Goal: Communication & Community: Answer question/provide support

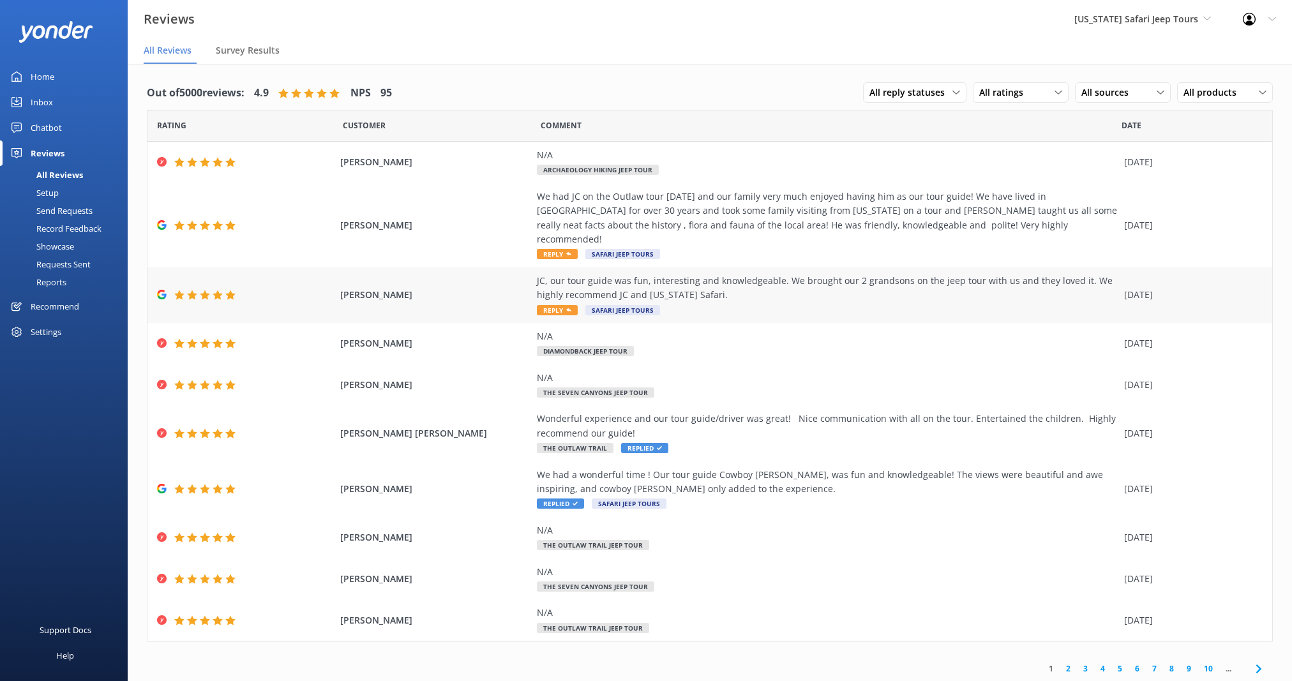
click at [786, 288] on div "JC, our tour guide was fun, interesting and knowledgeable. We brought our 2 gra…" at bounding box center [827, 295] width 581 height 43
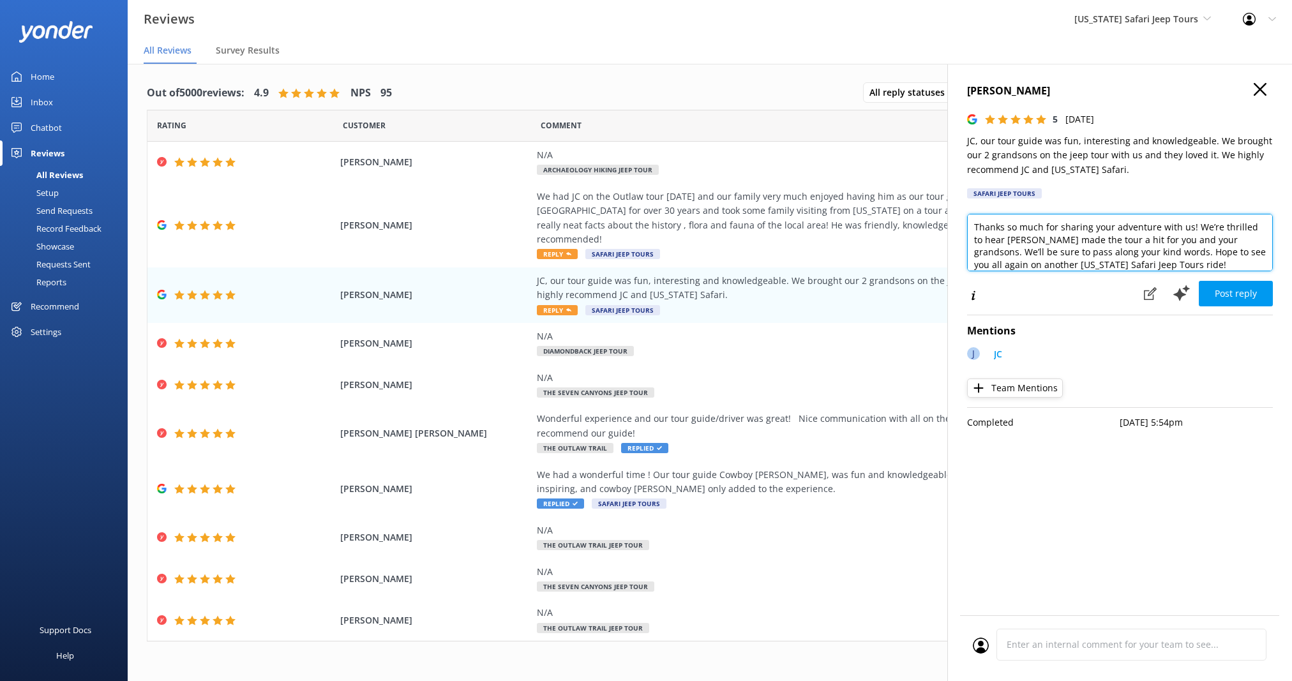
click at [1188, 227] on textarea "Thanks so much for sharing your adventure with us! We’re thrilled to hear [PERS…" at bounding box center [1120, 242] width 306 height 57
click at [1191, 262] on textarea "Thanks so much for sharing your adventure with us, [PERSON_NAME]! We’re thrille…" at bounding box center [1120, 242] width 306 height 57
type textarea "Thanks so much for sharing your adventure with us, [PERSON_NAME]! We’re thrille…"
click at [1216, 289] on button "Post reply" at bounding box center [1236, 294] width 74 height 26
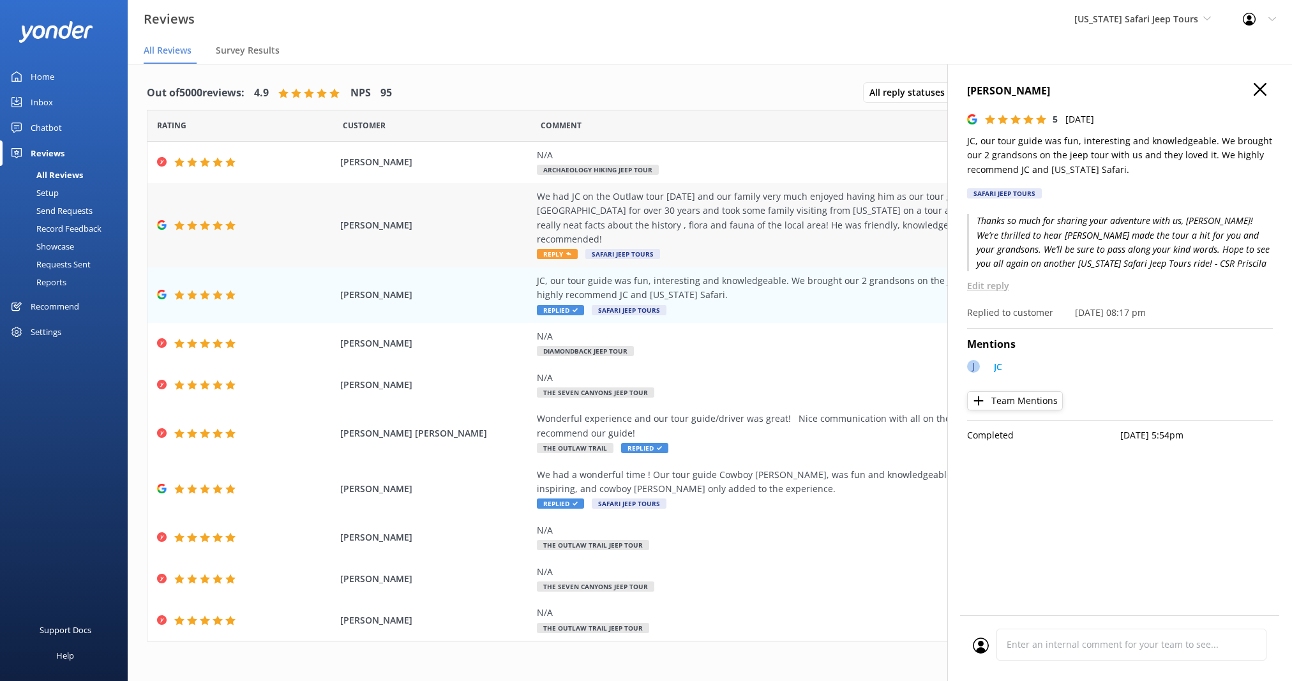
click at [819, 202] on div "We had JC on the Outlaw tour [DATE] and our family very much enjoyed having him…" at bounding box center [827, 218] width 581 height 57
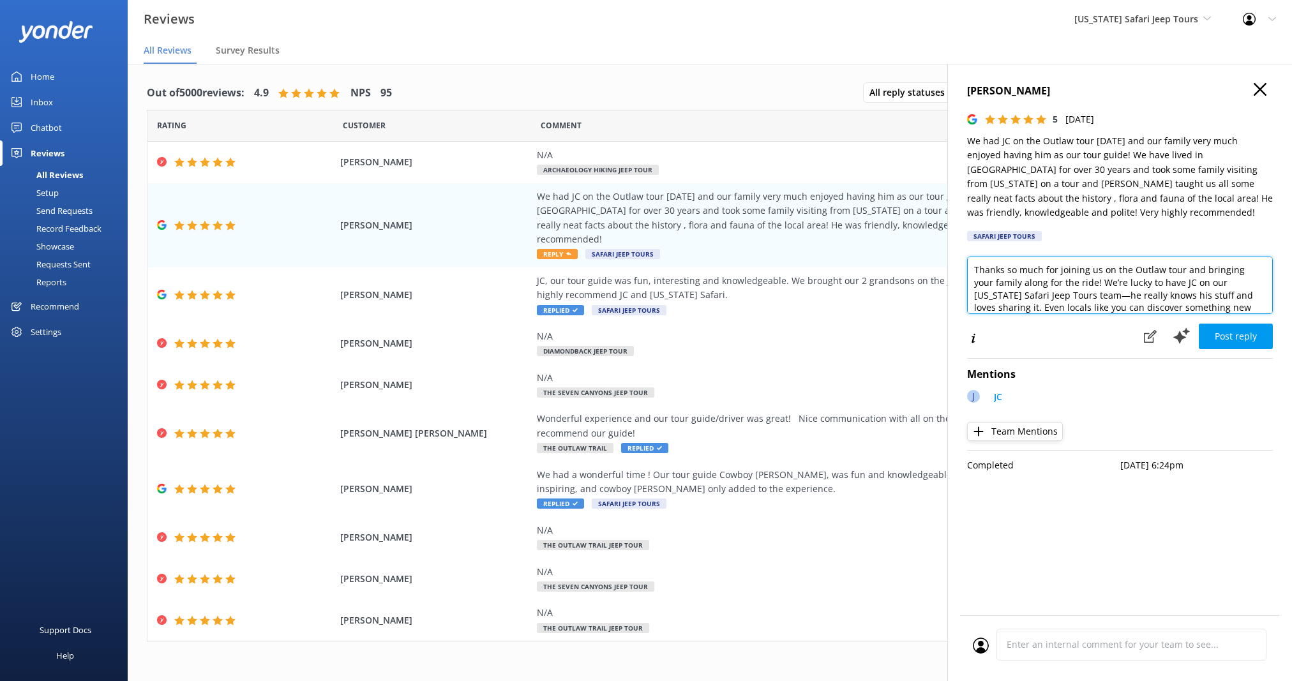
click at [1180, 271] on textarea "Thanks so much for joining us on the Outlaw tour and bringing your family along…" at bounding box center [1120, 285] width 306 height 57
type textarea "Thanks so much for joining us on the Outlaw Trail and bringing your family alon…"
click at [1218, 351] on div "[PERSON_NAME] 5 [DATE] We had JC on the Outlaw tour [DATE] and our family very …" at bounding box center [1119, 404] width 345 height 681
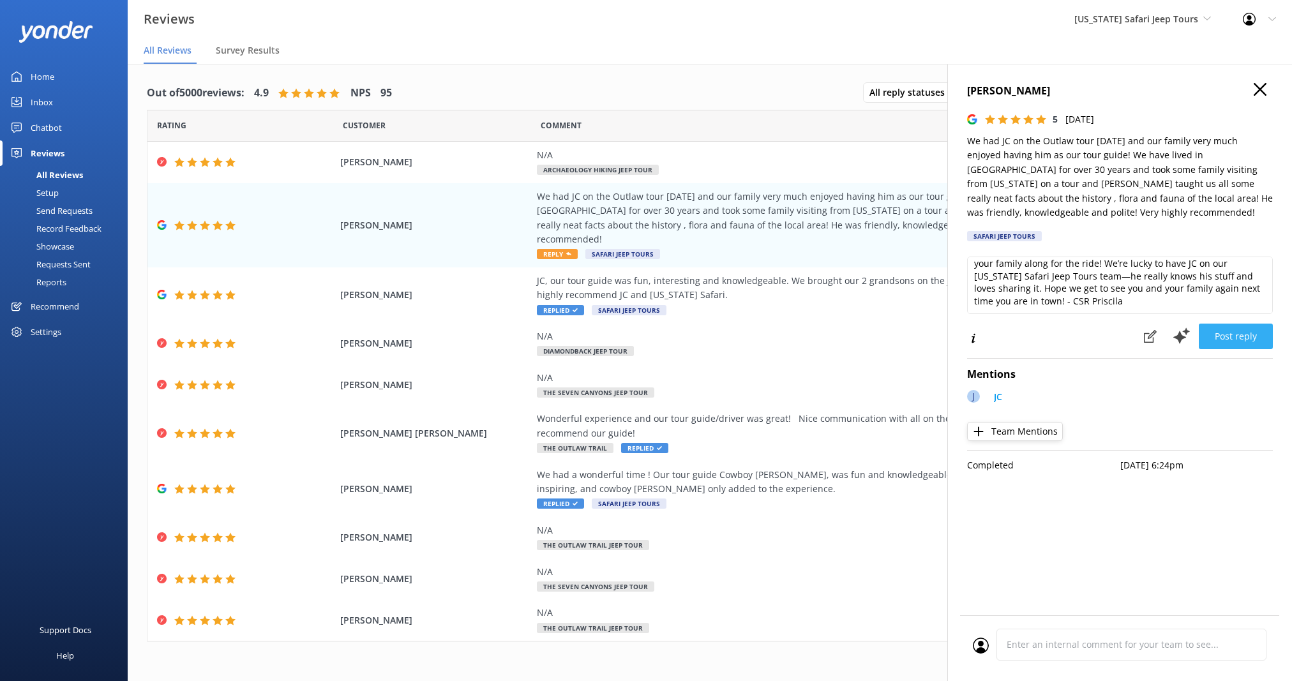
click at [1228, 341] on button "Post reply" at bounding box center [1236, 337] width 74 height 26
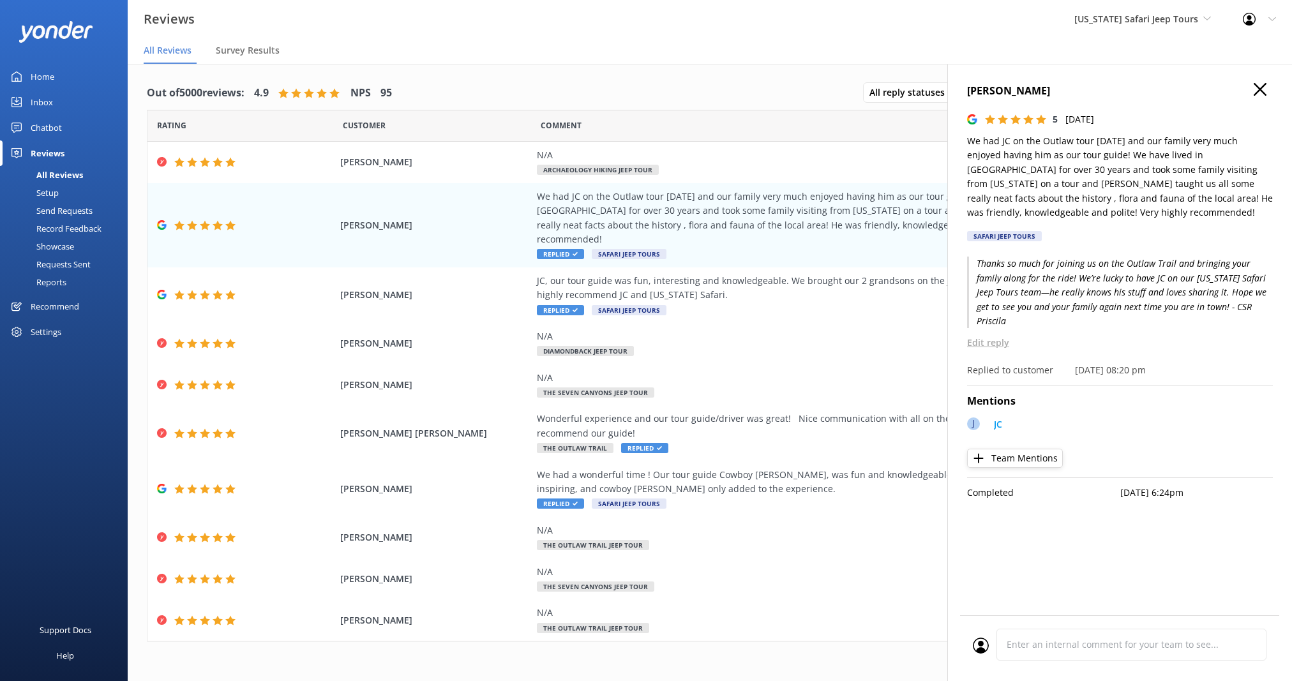
click at [1258, 87] on use at bounding box center [1260, 89] width 13 height 13
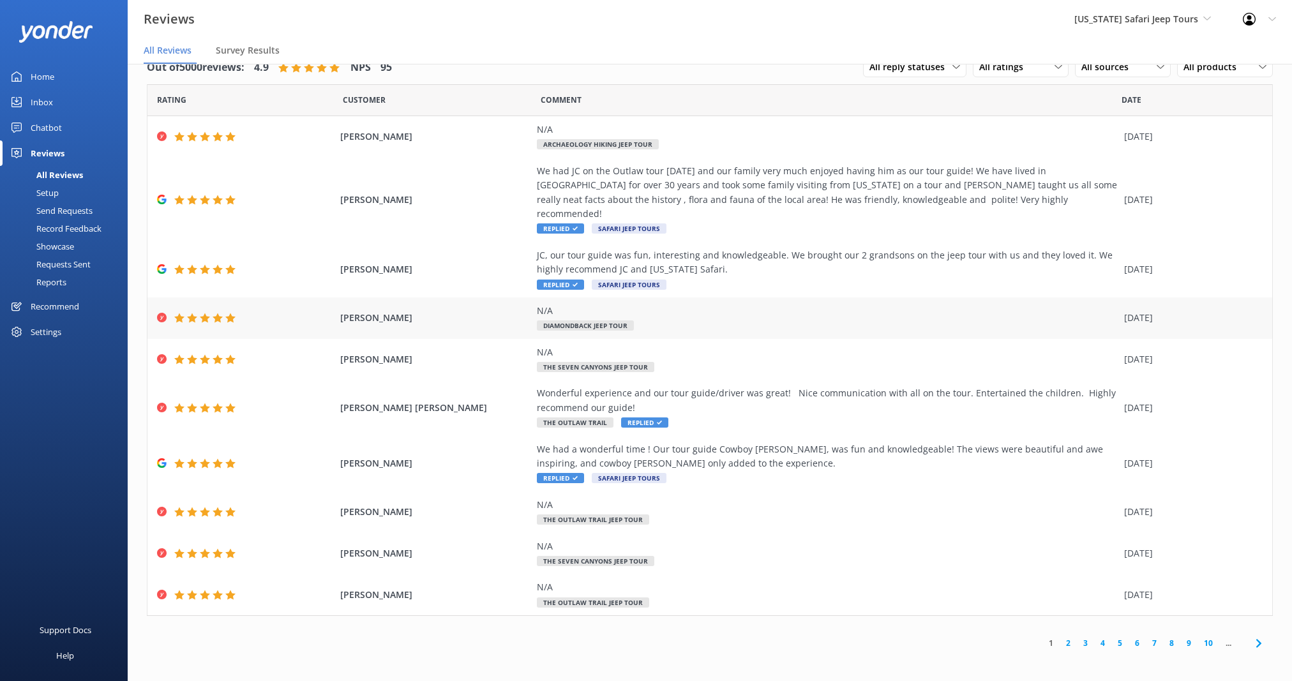
scroll to position [0, 0]
